Goal: Task Accomplishment & Management: Use online tool/utility

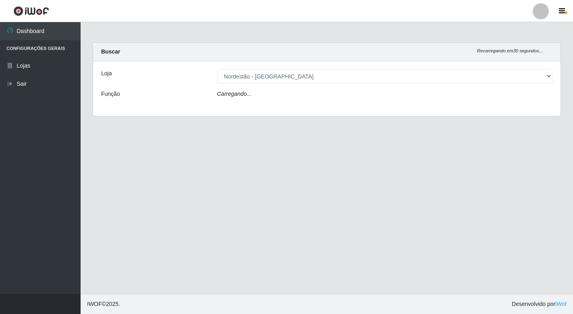
select select "454"
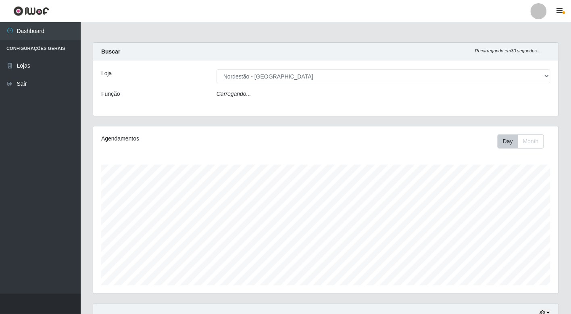
scroll to position [167, 465]
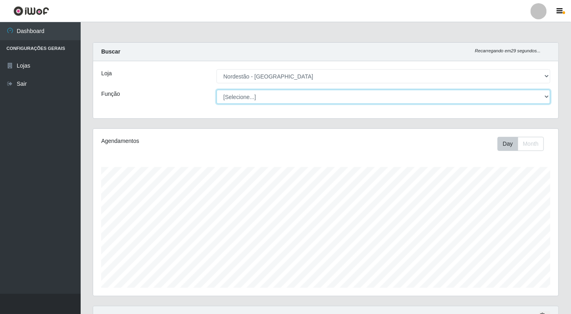
click at [300, 101] on select "[Selecione...] Balconista de Padaria Balconista de Padaria + Balconista de Pada…" at bounding box center [384, 97] width 334 height 14
click at [217, 90] on select "[Selecione...] Balconista de Padaria Balconista de Padaria + Balconista de Pada…" at bounding box center [384, 97] width 334 height 14
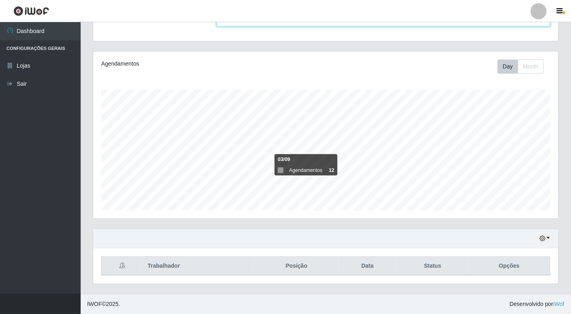
scroll to position [0, 0]
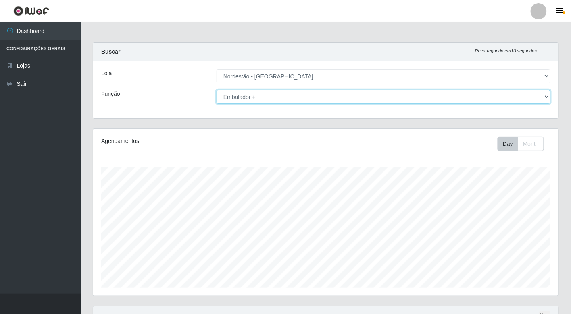
click at [294, 96] on select "[Selecione...] Balconista de Padaria Balconista de Padaria + Balconista de Pada…" at bounding box center [384, 97] width 334 height 14
click at [217, 90] on select "[Selecione...] Balconista de Padaria Balconista de Padaria + Balconista de Pada…" at bounding box center [384, 97] width 334 height 14
click at [287, 99] on select "[Selecione...] Balconista de Padaria Balconista de Padaria + Balconista de Pada…" at bounding box center [384, 97] width 334 height 14
select select "1"
click at [217, 90] on select "[Selecione...] Balconista de Padaria Balconista de Padaria + Balconista de Pada…" at bounding box center [384, 97] width 334 height 14
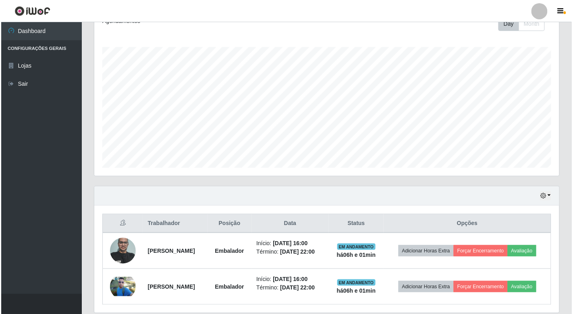
scroll to position [162, 0]
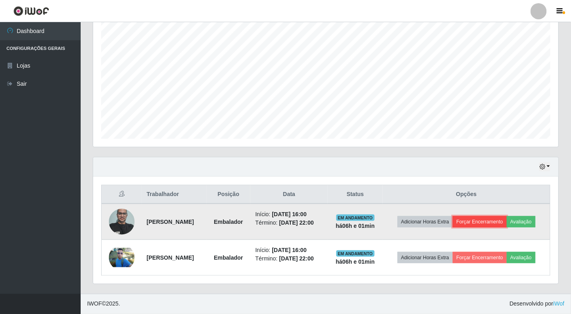
click at [488, 217] on button "Forçar Encerramento" at bounding box center [480, 222] width 54 height 11
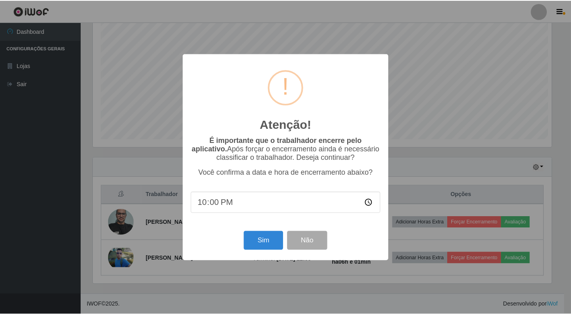
scroll to position [167, 460]
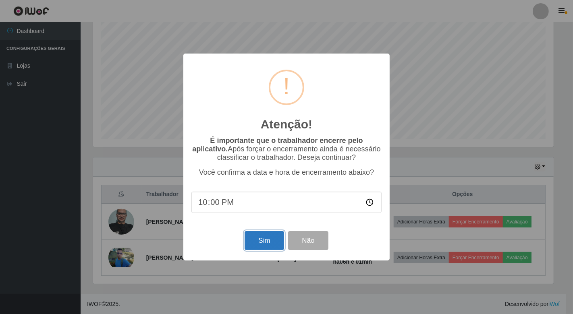
click at [255, 249] on button "Sim" at bounding box center [264, 240] width 39 height 19
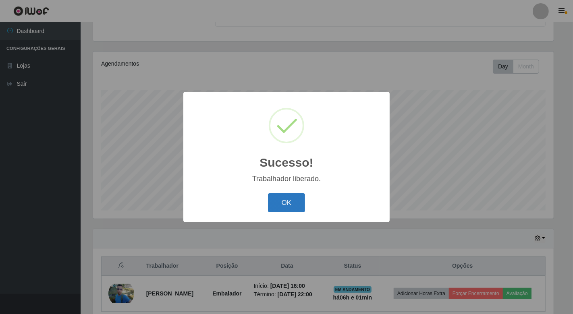
drag, startPoint x: 289, startPoint y: 204, endPoint x: 449, endPoint y: 275, distance: 174.7
click at [290, 204] on button "OK" at bounding box center [286, 203] width 37 height 19
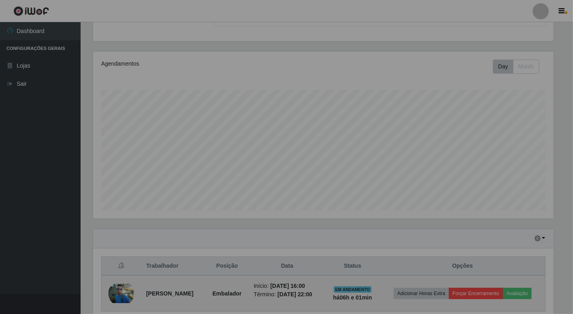
scroll to position [167, 465]
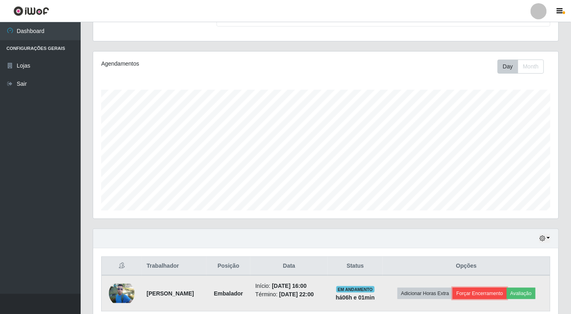
click at [495, 296] on button "Forçar Encerramento" at bounding box center [480, 293] width 54 height 11
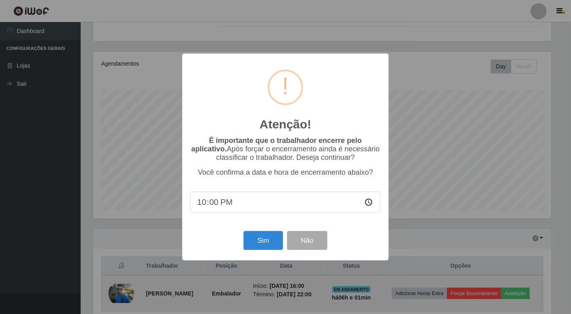
scroll to position [167, 460]
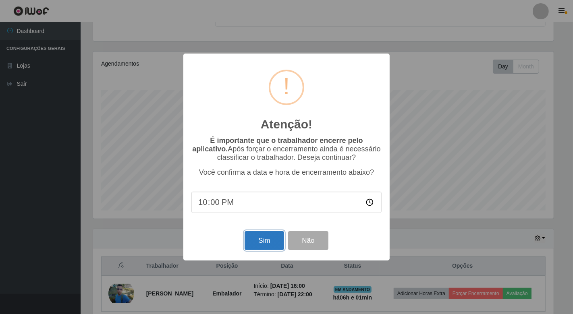
click at [281, 244] on button "Sim" at bounding box center [264, 240] width 39 height 19
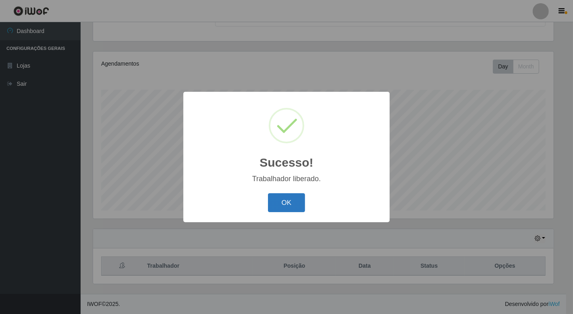
click at [300, 202] on button "OK" at bounding box center [286, 203] width 37 height 19
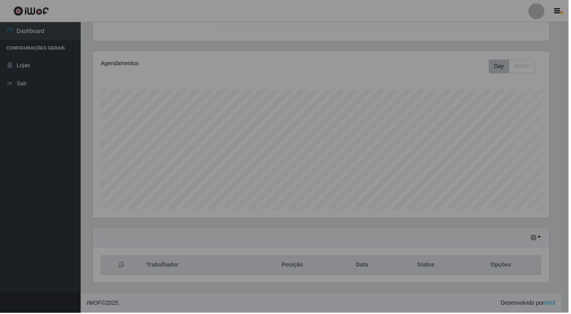
scroll to position [167, 465]
